Goal: Task Accomplishment & Management: Manage account settings

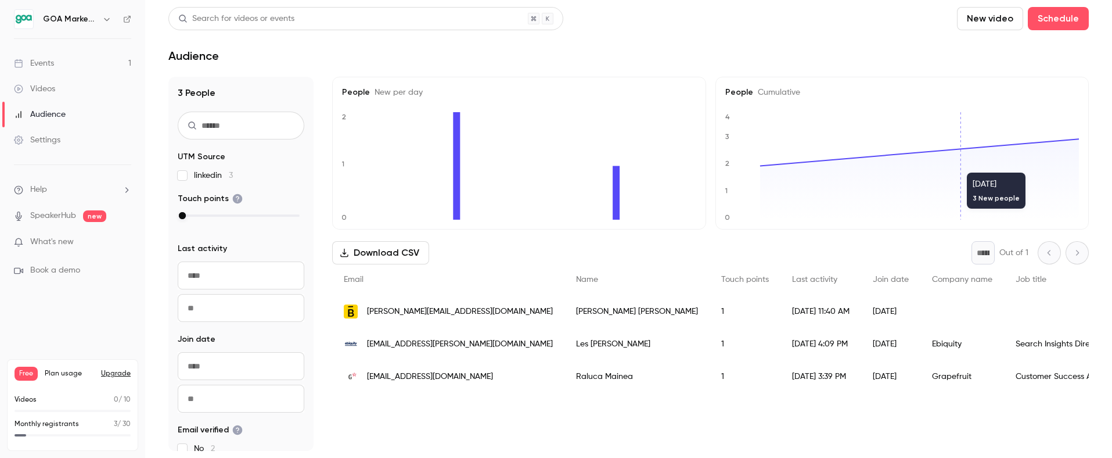
click at [65, 65] on link "Events 1" at bounding box center [72, 64] width 145 height 26
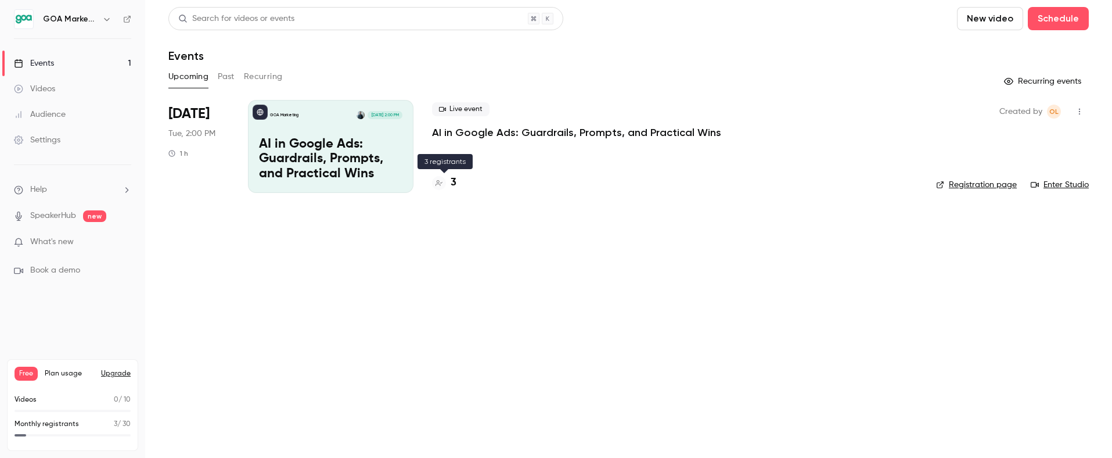
click at [453, 181] on h4 "3" at bounding box center [454, 183] width 6 height 16
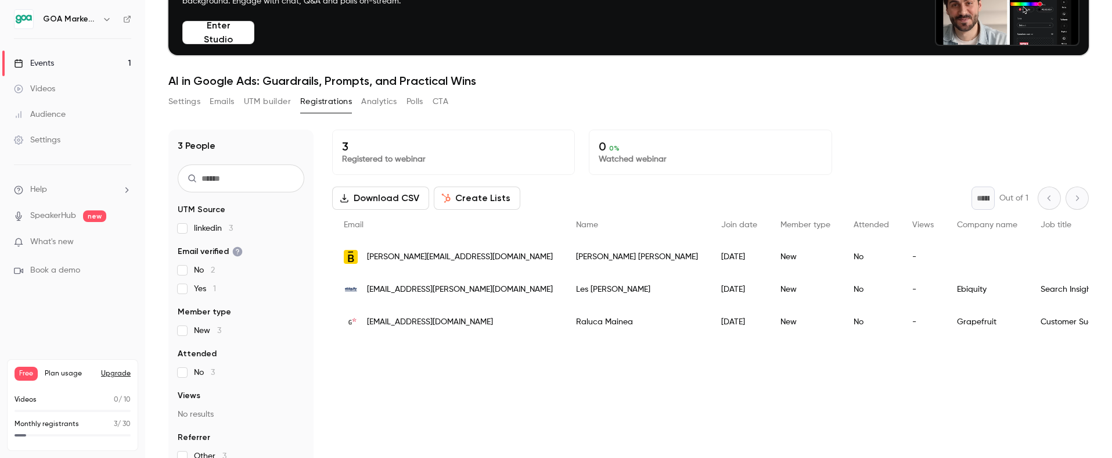
click at [388, 100] on button "Analytics" at bounding box center [379, 101] width 36 height 19
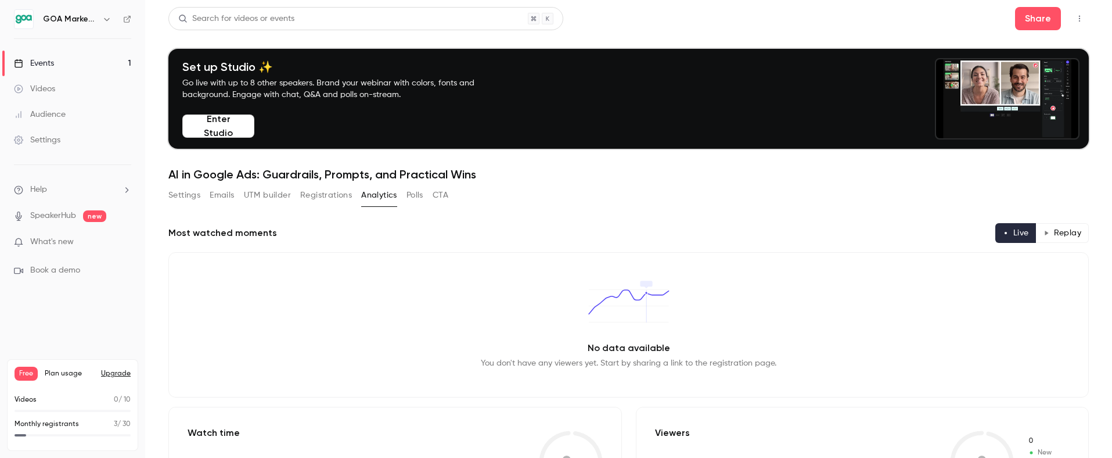
click at [413, 196] on button "Polls" at bounding box center [415, 195] width 17 height 19
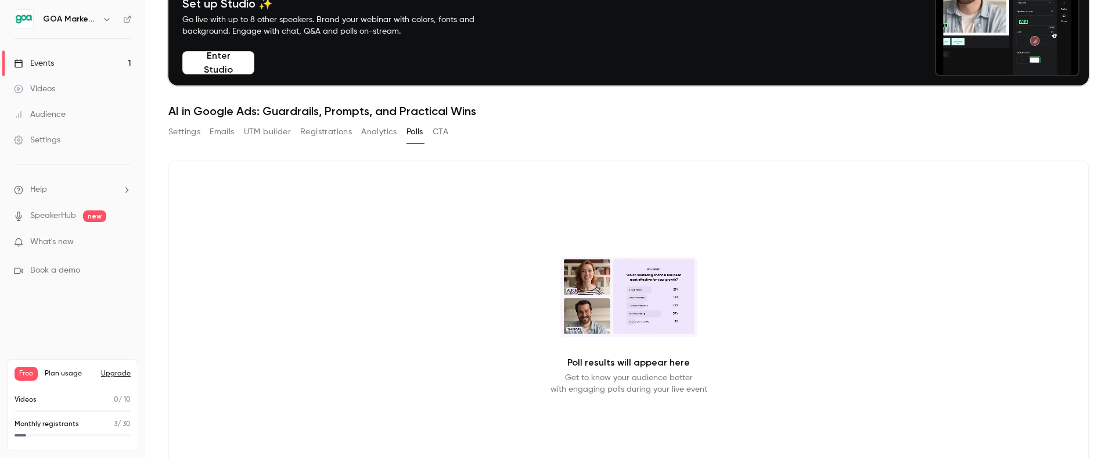
scroll to position [92, 0]
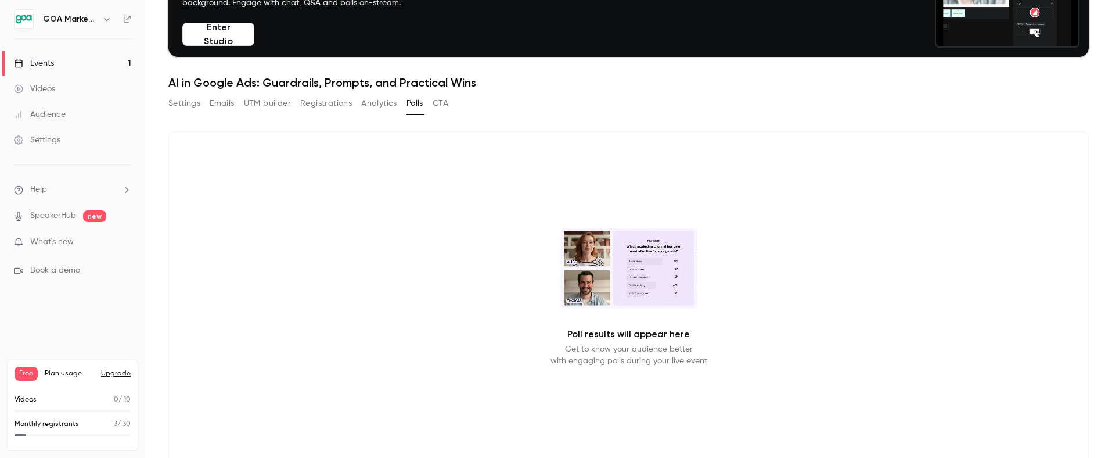
drag, startPoint x: 461, startPoint y: 105, endPoint x: 452, endPoint y: 105, distance: 9.3
click at [461, 105] on div "Settings Emails UTM builder Registrations Analytics Polls CTA" at bounding box center [628, 105] width 921 height 23
click at [448, 103] on button "CTA" at bounding box center [441, 103] width 16 height 19
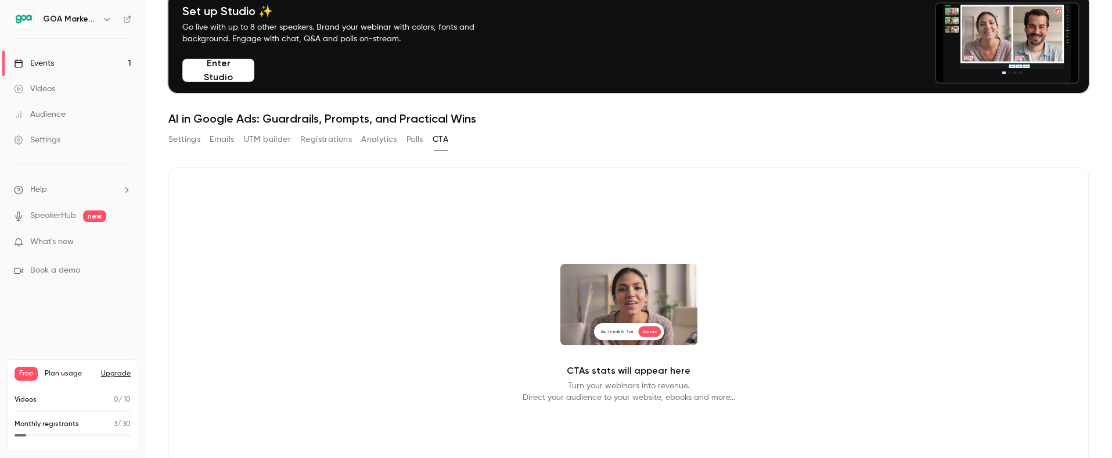
scroll to position [59, 0]
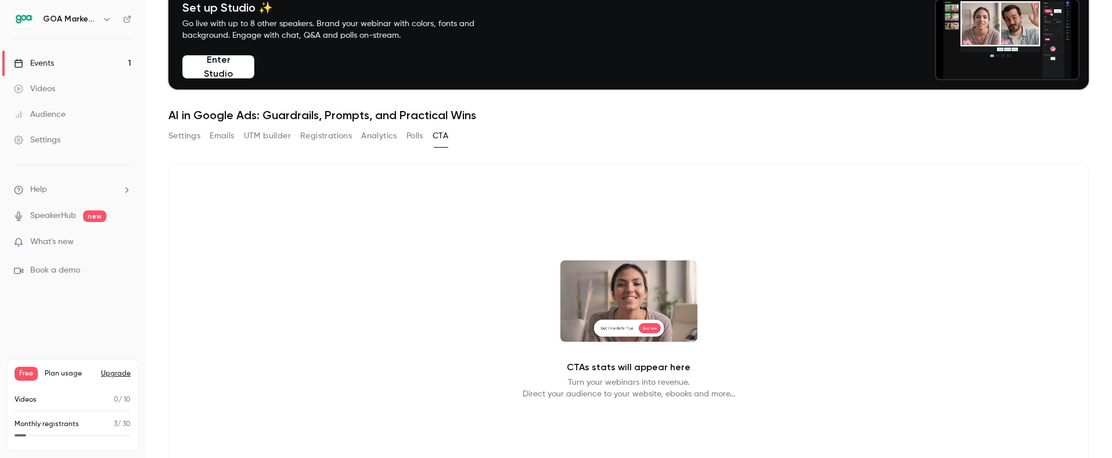
click at [331, 142] on button "Registrations" at bounding box center [326, 136] width 52 height 19
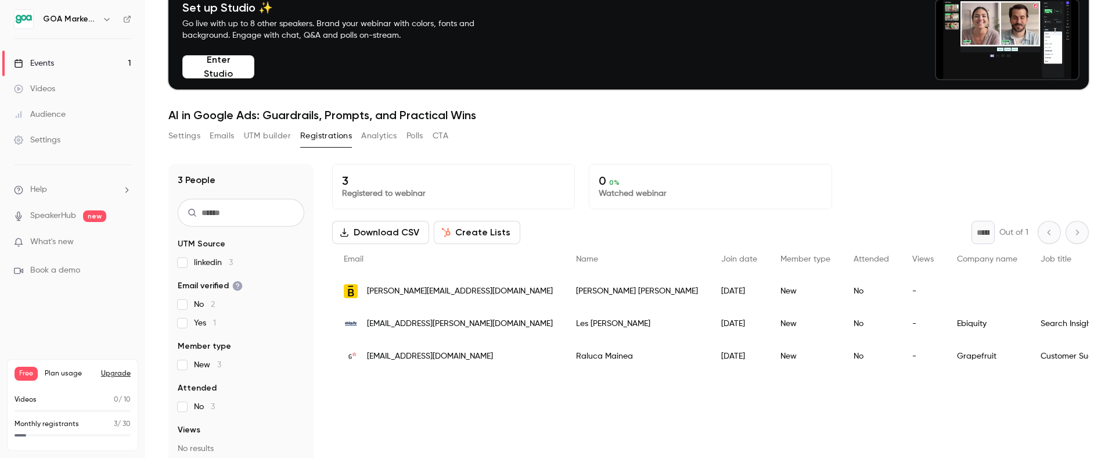
click at [439, 134] on button "CTA" at bounding box center [441, 136] width 16 height 19
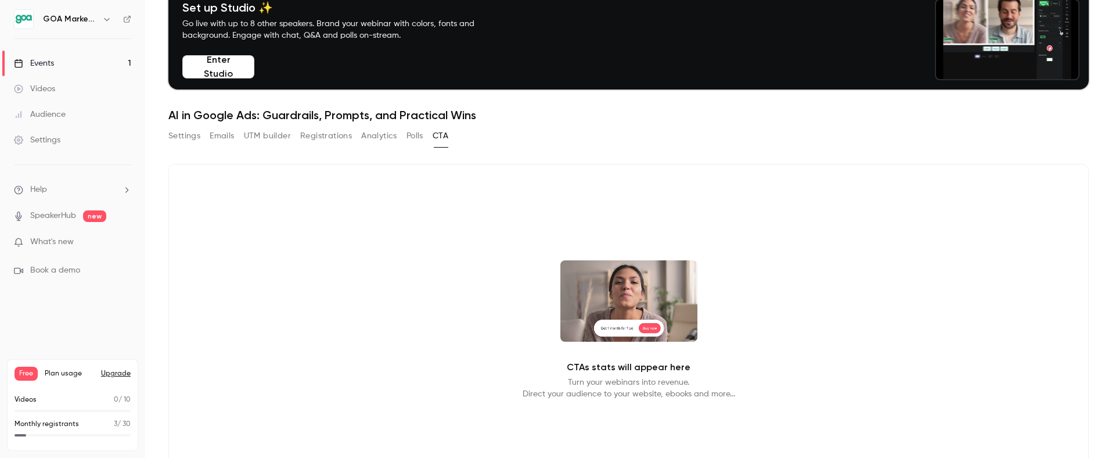
click at [413, 137] on button "Polls" at bounding box center [415, 136] width 17 height 19
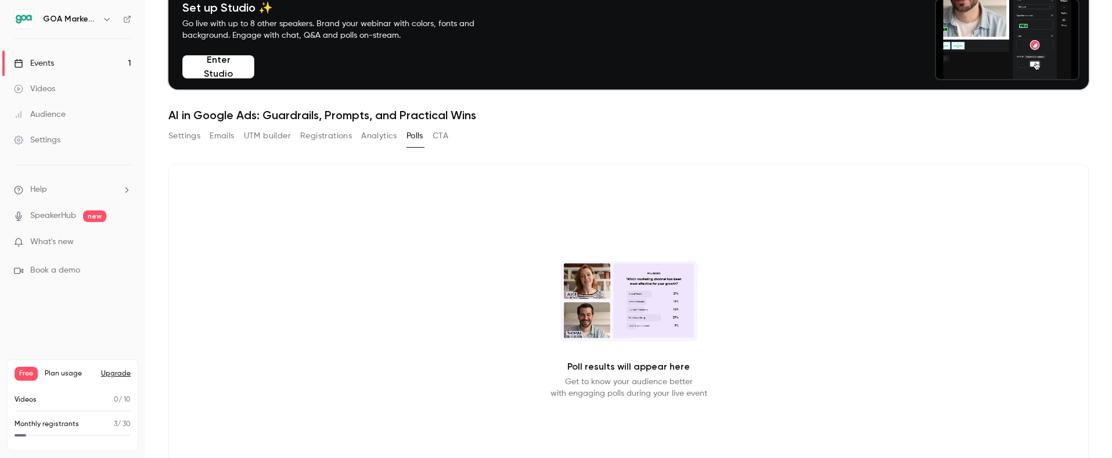
click at [433, 135] on button "CTA" at bounding box center [441, 136] width 16 height 19
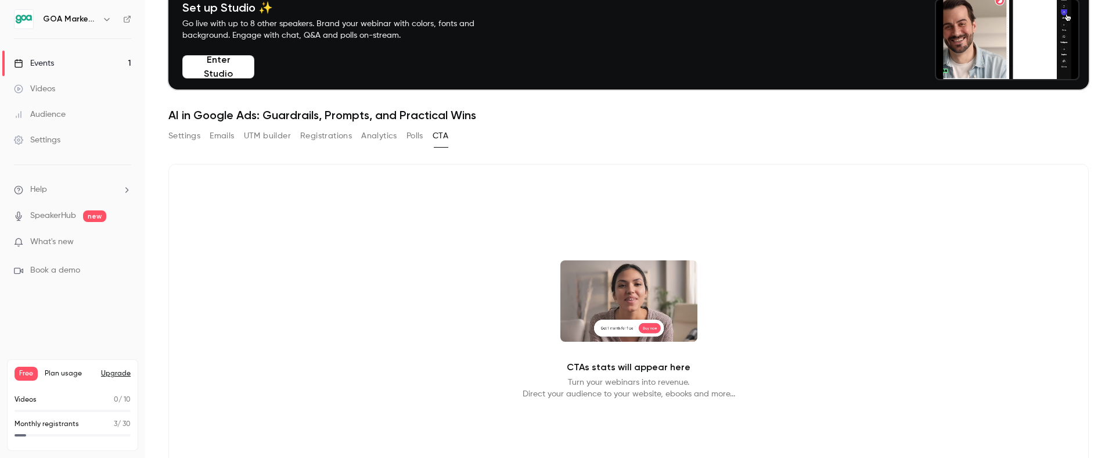
click at [377, 133] on button "Analytics" at bounding box center [379, 136] width 36 height 19
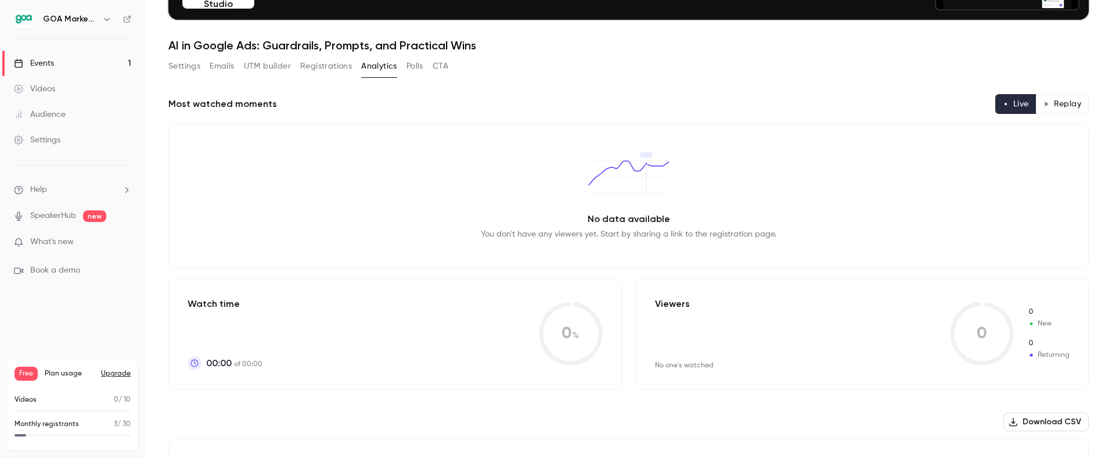
scroll to position [131, 0]
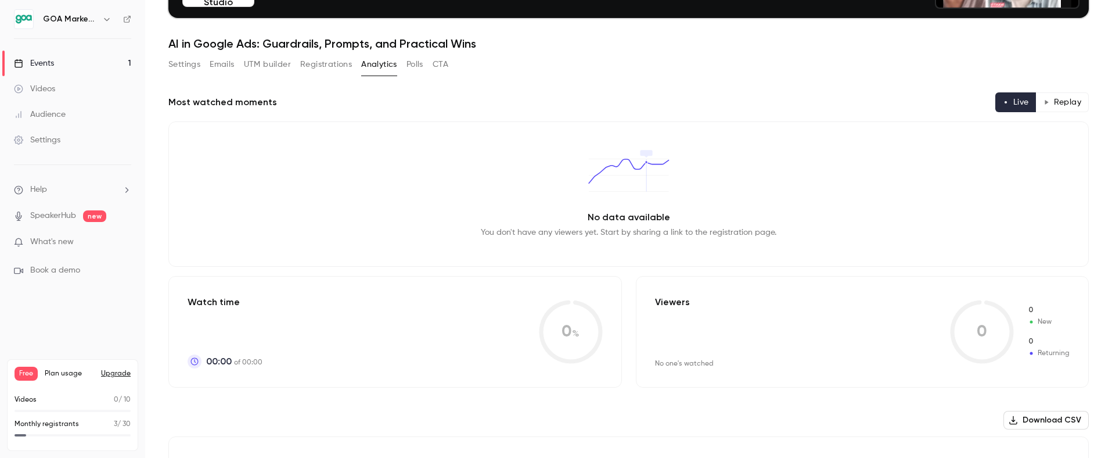
drag, startPoint x: 296, startPoint y: 64, endPoint x: 304, endPoint y: 64, distance: 8.2
click at [296, 64] on div "Settings Emails UTM builder Registrations Analytics Polls CTA" at bounding box center [308, 64] width 280 height 19
click at [304, 64] on button "Registrations" at bounding box center [326, 64] width 52 height 19
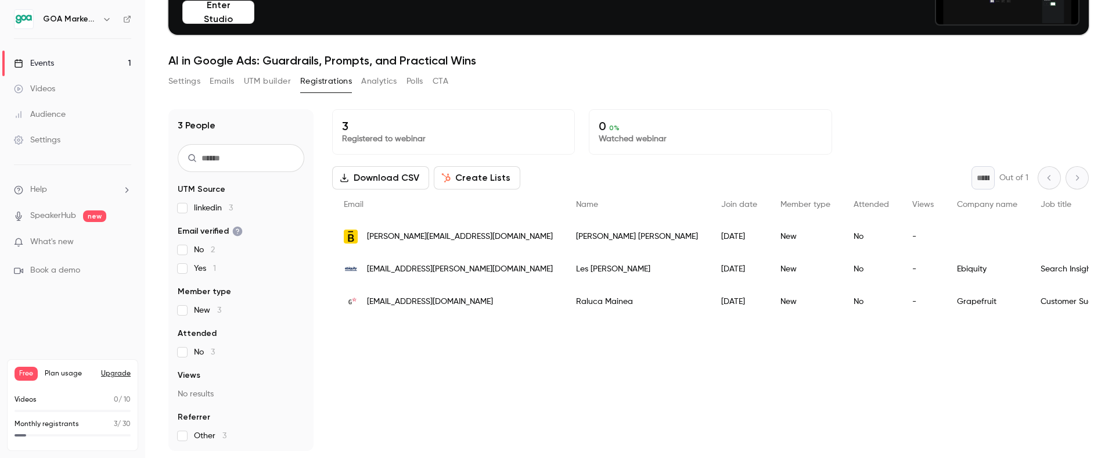
click at [265, 80] on button "UTM builder" at bounding box center [267, 81] width 47 height 19
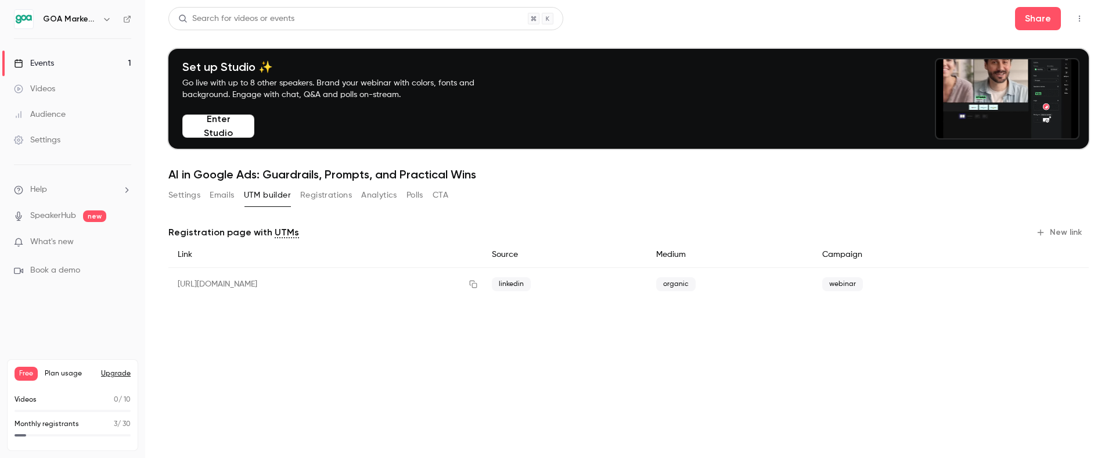
click at [225, 193] on button "Emails" at bounding box center [222, 195] width 24 height 19
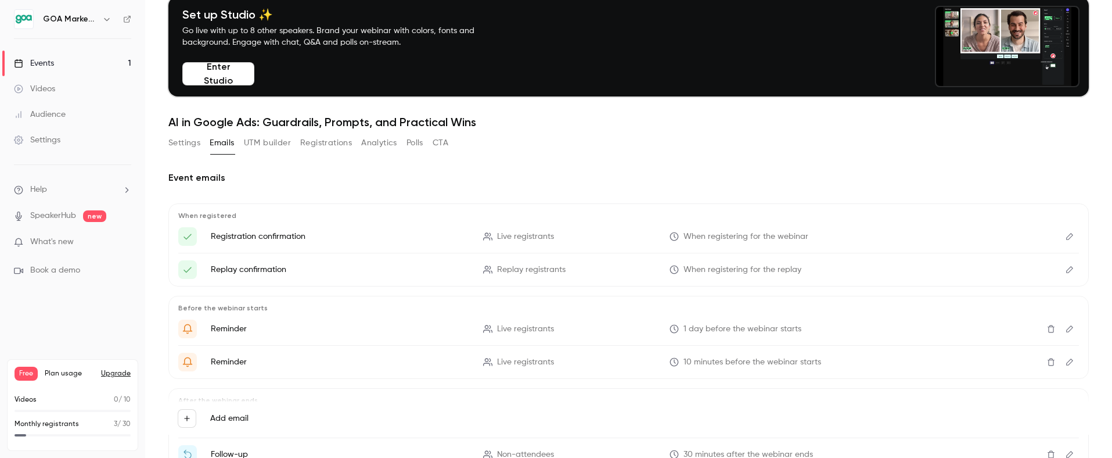
scroll to position [60, 0]
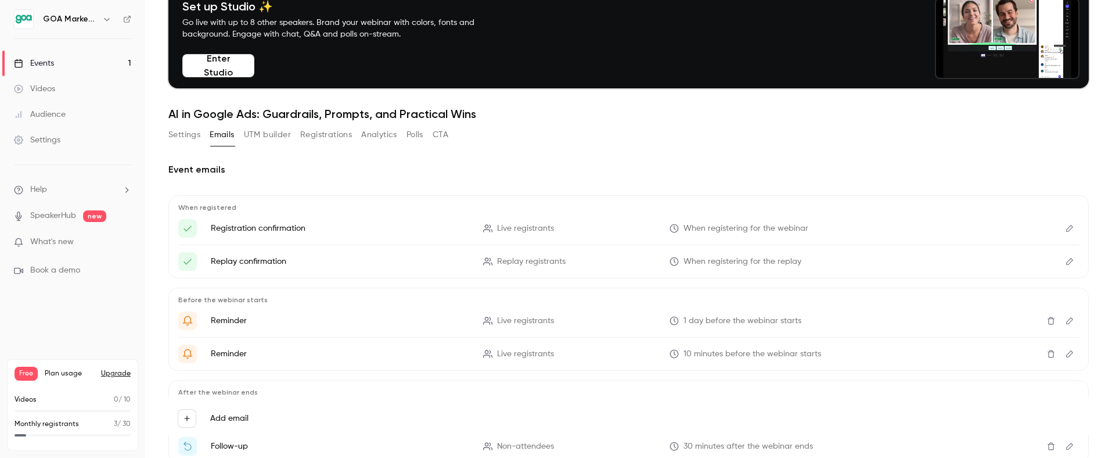
click at [268, 229] on p "Registration confirmation" at bounding box center [340, 228] width 258 height 12
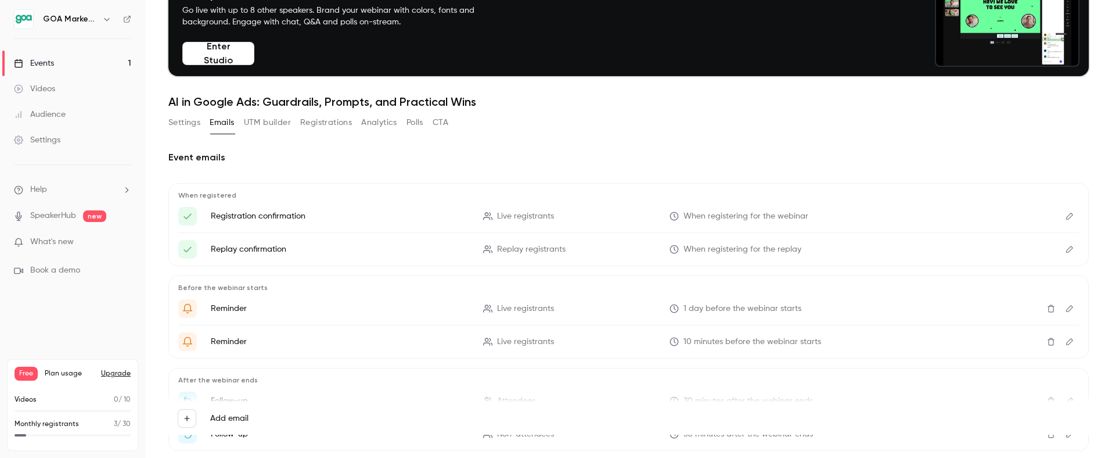
scroll to position [133, 0]
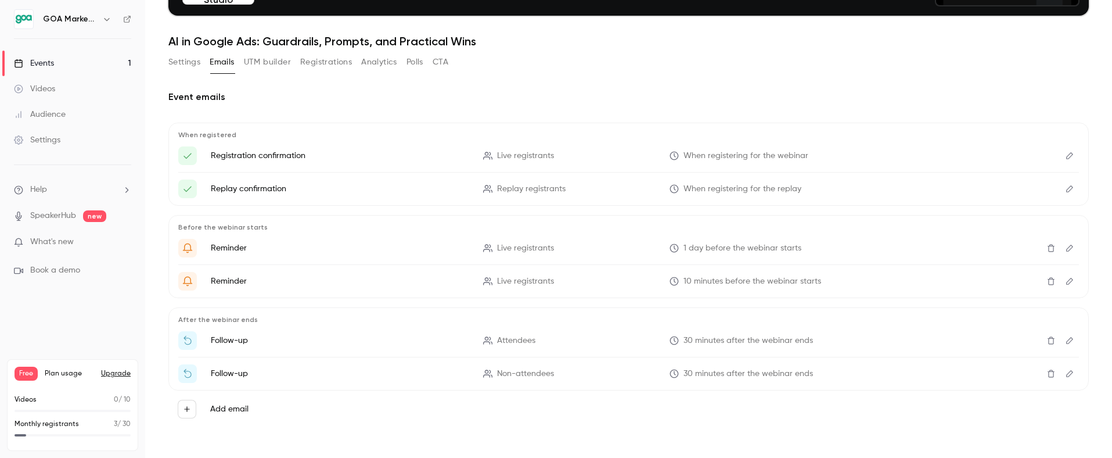
click at [1067, 157] on icon "Edit" at bounding box center [1069, 156] width 9 height 8
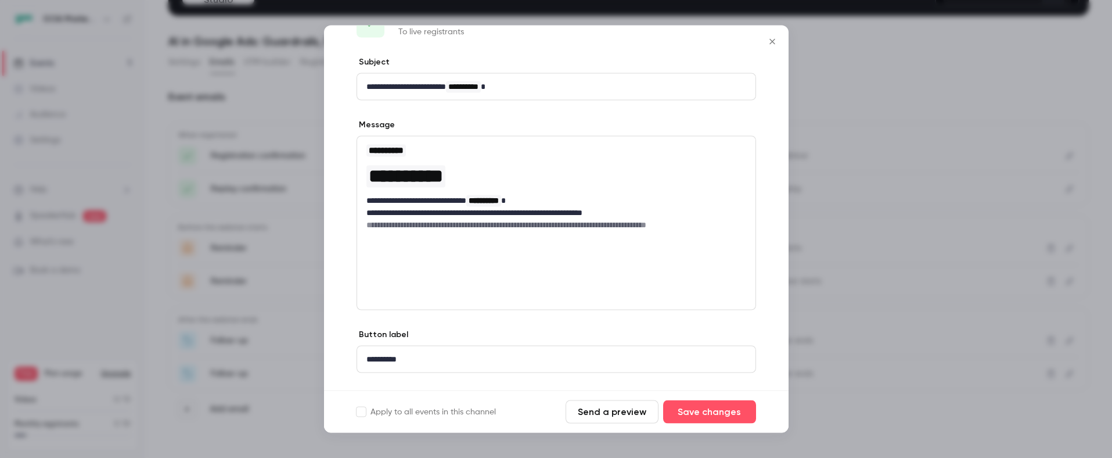
scroll to position [63, 0]
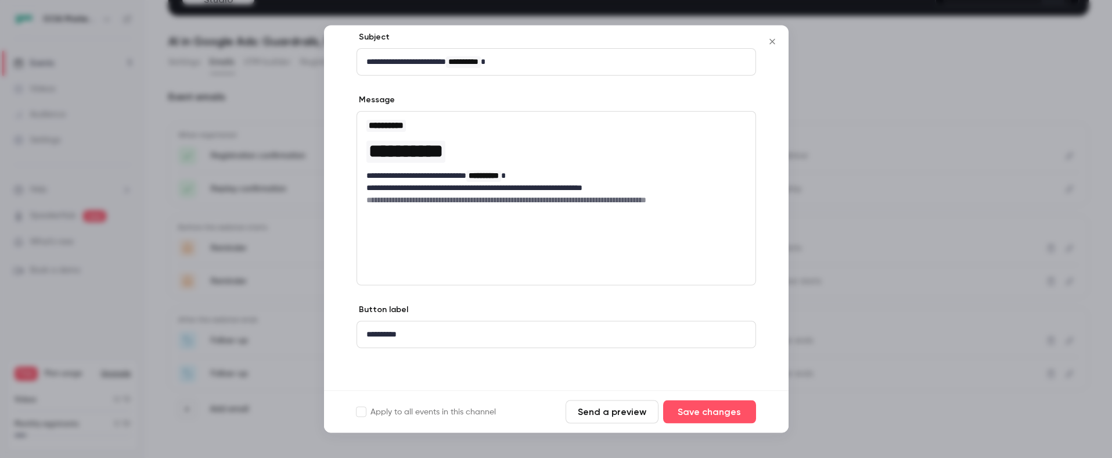
click at [776, 43] on icon "Close" at bounding box center [773, 41] width 14 height 9
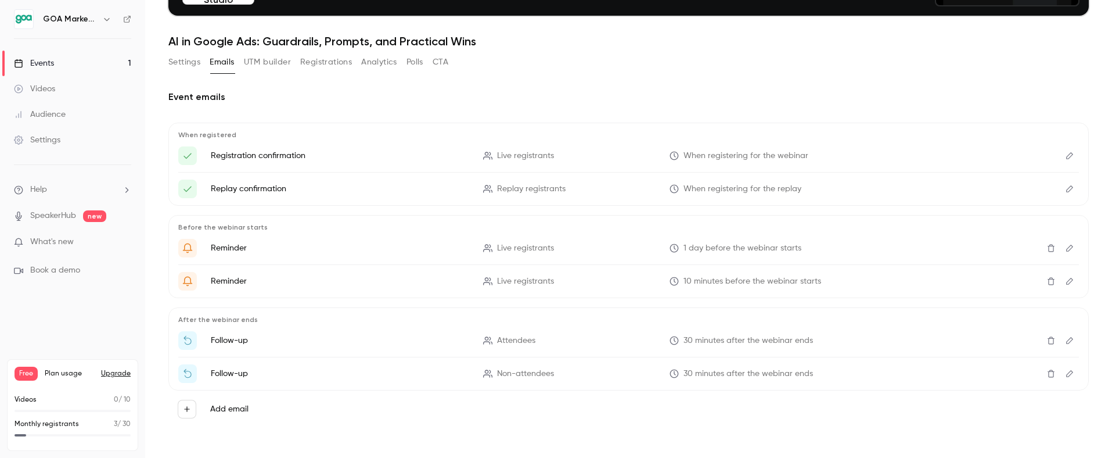
click at [1069, 154] on icon "Edit" at bounding box center [1069, 155] width 7 height 7
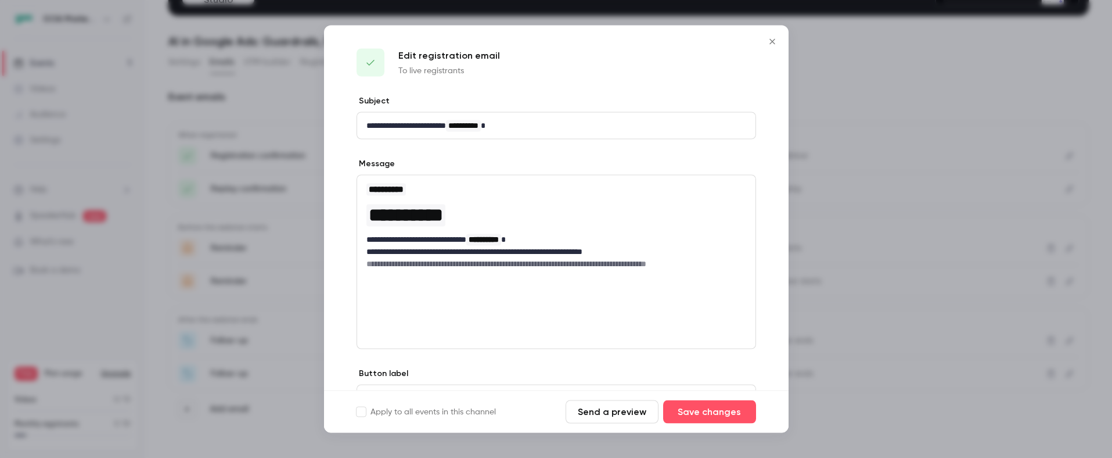
click at [606, 415] on button "Send a preview" at bounding box center [612, 411] width 93 height 23
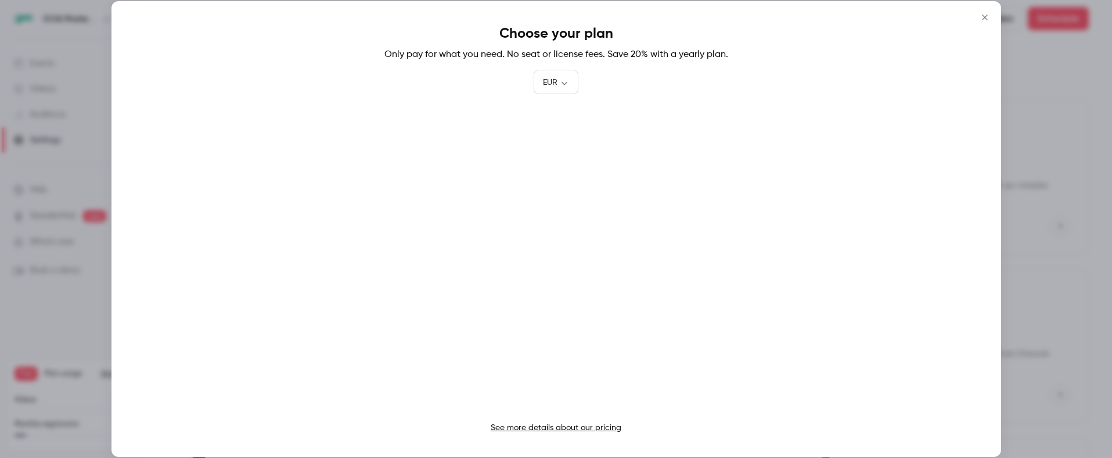
scroll to position [35, 0]
